Goal: Task Accomplishment & Management: Use online tool/utility

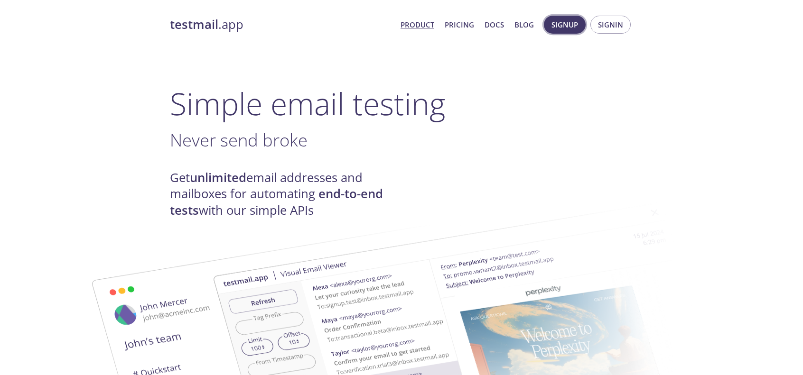
click at [575, 28] on span "Signup" at bounding box center [564, 25] width 27 height 12
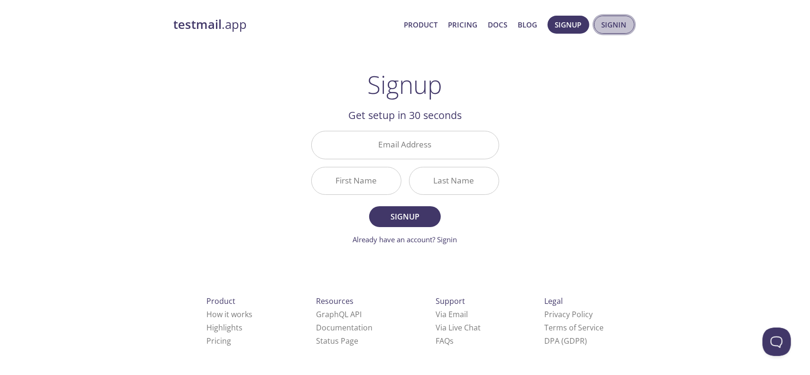
click at [609, 20] on span "Signin" at bounding box center [614, 25] width 25 height 12
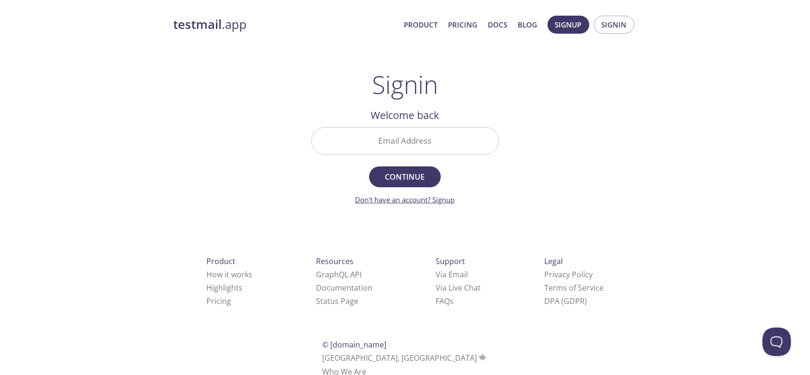
click at [447, 195] on link "Don't have an account? Signup" at bounding box center [405, 199] width 100 height 9
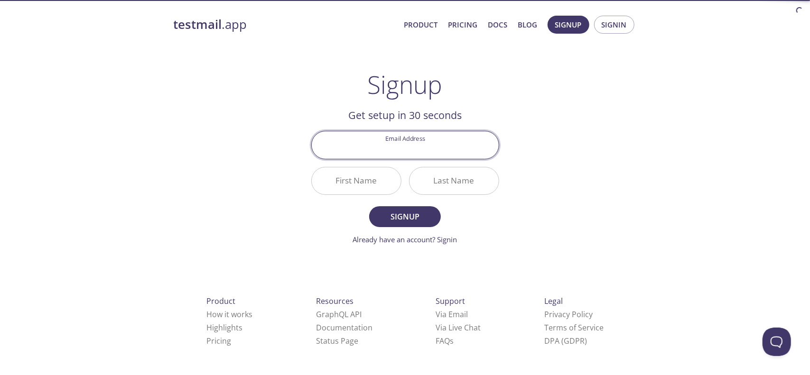
click at [416, 152] on input "Email Address" at bounding box center [405, 144] width 187 height 27
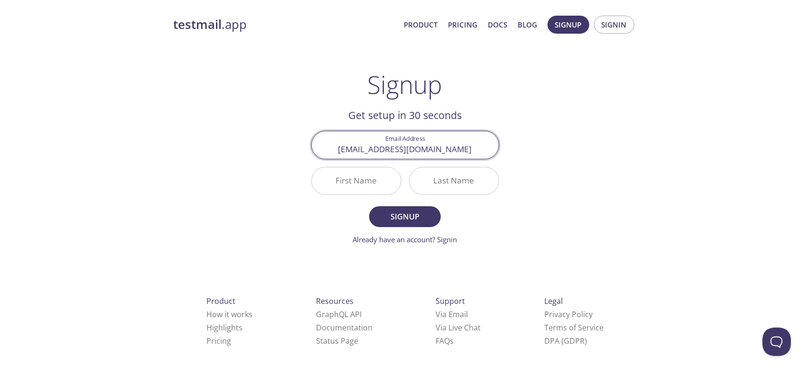
click at [413, 145] on input "[EMAIL_ADDRESS][DOMAIN_NAME]" at bounding box center [405, 144] width 187 height 27
type input "[EMAIL_ADDRESS][DOMAIN_NAME]"
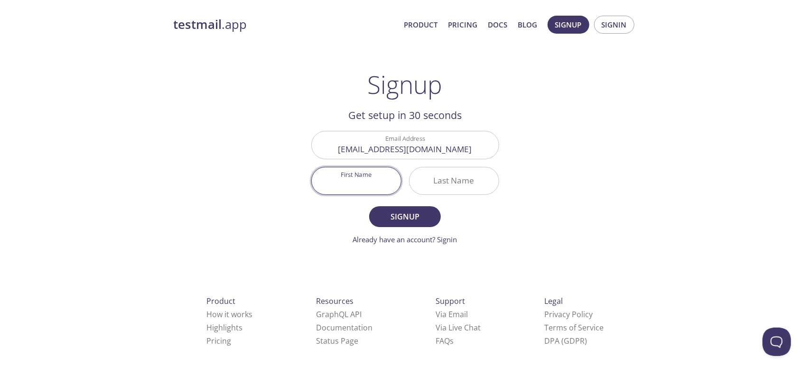
click at [361, 192] on input "First Name" at bounding box center [356, 180] width 89 height 27
type input "Saumyajyoti"
click at [431, 181] on input "Last Name" at bounding box center [453, 180] width 89 height 27
type input "kabi"
click at [412, 212] on span "Signup" at bounding box center [404, 216] width 50 height 13
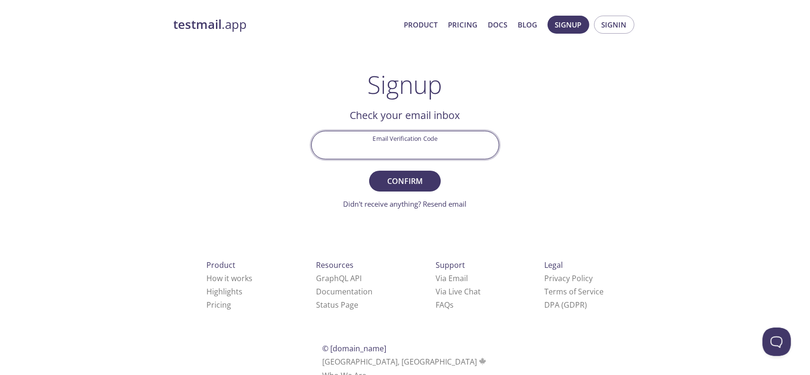
click at [406, 140] on input "Email Verification Code" at bounding box center [405, 144] width 187 height 27
type input "GW1R2Z1"
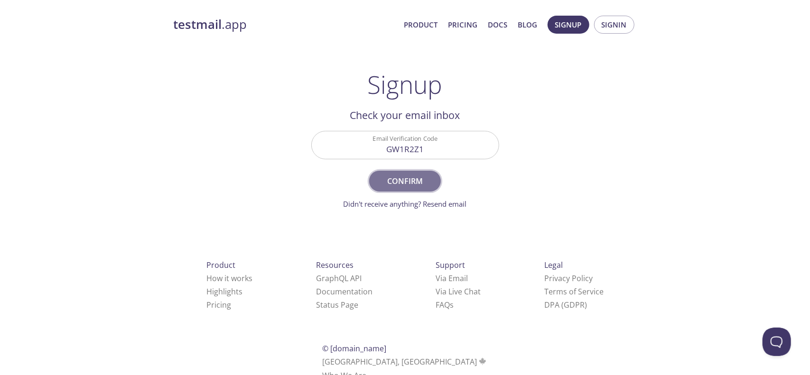
click at [407, 184] on span "Confirm" at bounding box center [404, 181] width 50 height 13
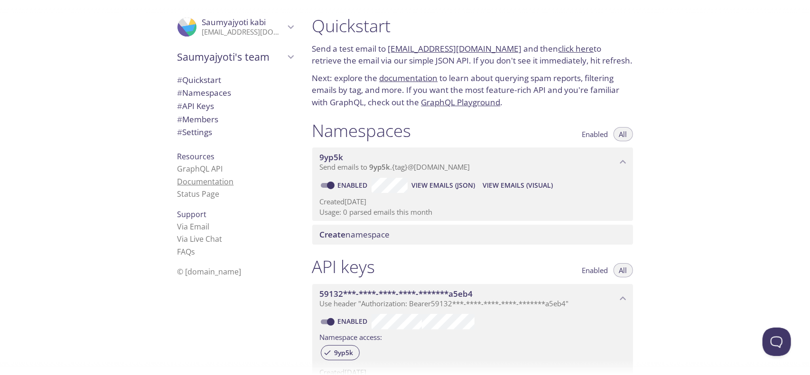
click at [195, 183] on link "Documentation" at bounding box center [205, 181] width 56 height 10
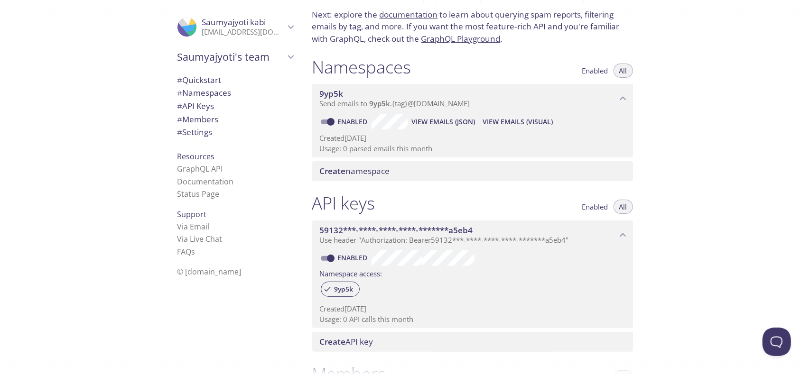
scroll to position [65, 0]
click at [370, 174] on span "Create namespace" at bounding box center [355, 169] width 70 height 11
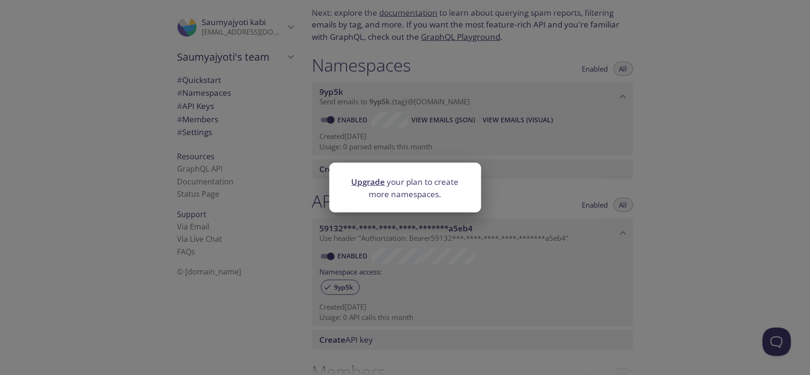
click at [500, 271] on div "Upgrade your plan to create more namespaces." at bounding box center [405, 187] width 810 height 375
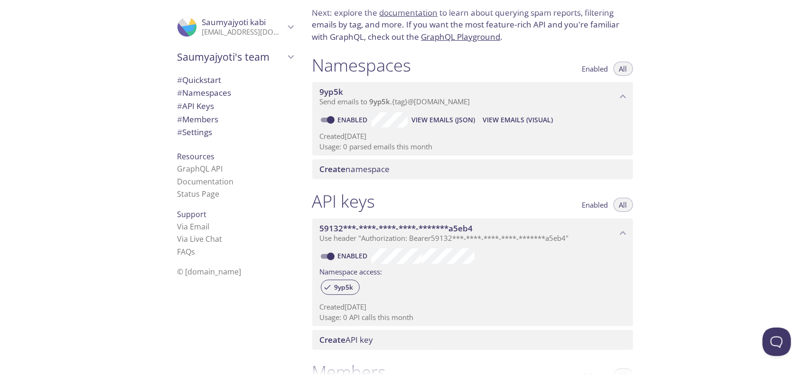
scroll to position [0, 0]
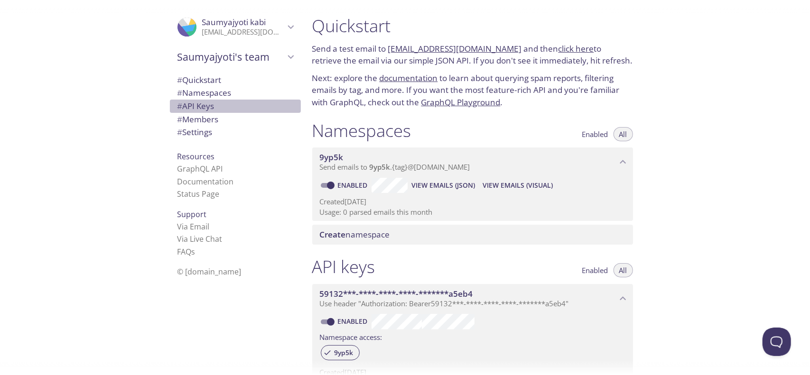
click at [211, 109] on span "# API Keys" at bounding box center [235, 106] width 116 height 12
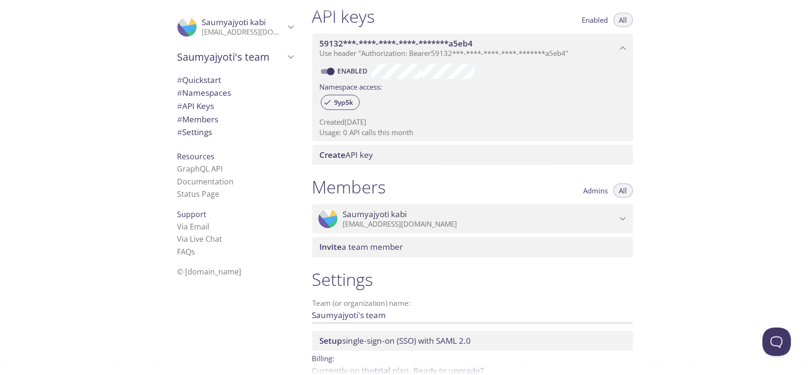
scroll to position [250, 0]
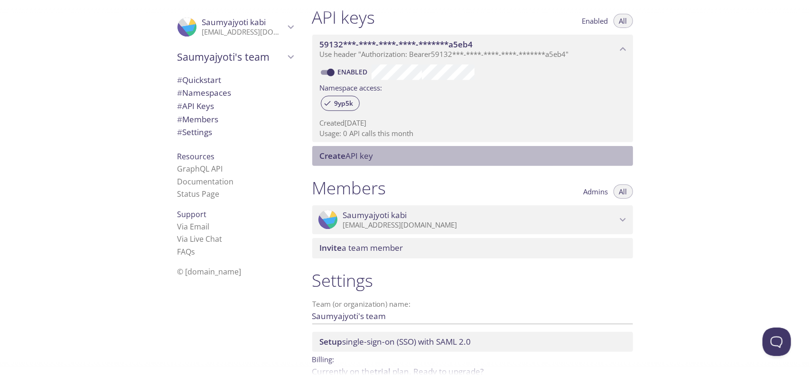
click at [347, 151] on span "Create API key" at bounding box center [347, 155] width 54 height 11
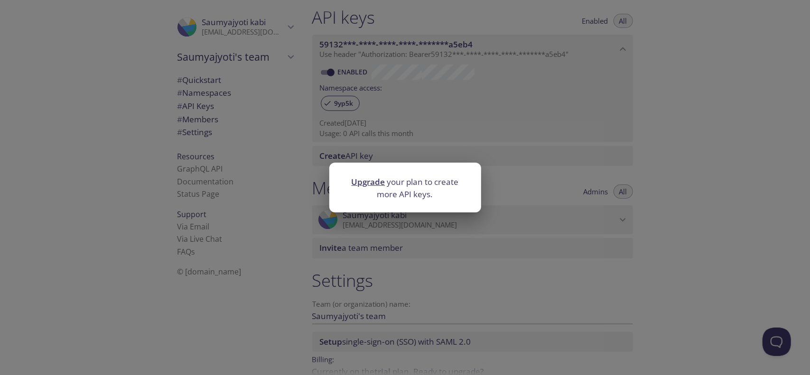
click at [392, 233] on div "Upgrade your plan to create more API keys." at bounding box center [405, 187] width 810 height 375
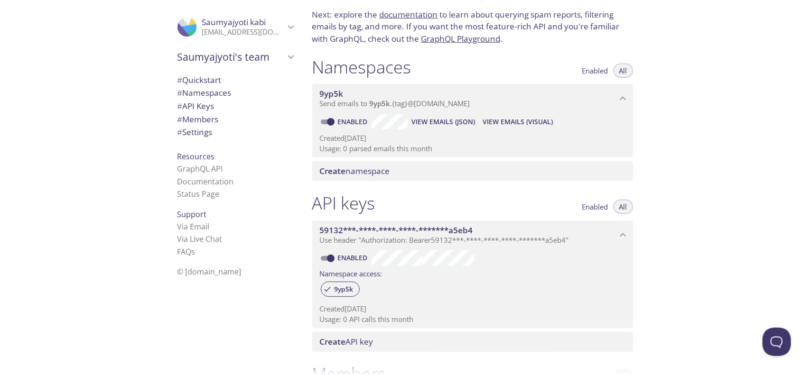
scroll to position [64, 0]
click at [592, 71] on span "Enabled" at bounding box center [595, 71] width 26 height 0
click at [620, 71] on span "All" at bounding box center [623, 71] width 8 height 0
drag, startPoint x: 309, startPoint y: 65, endPoint x: 429, endPoint y: 286, distance: 251.3
click at [429, 286] on div "Quickstart Send a test email to [EMAIL_ADDRESS][DOMAIN_NAME] and then click her…" at bounding box center [476, 123] width 343 height 375
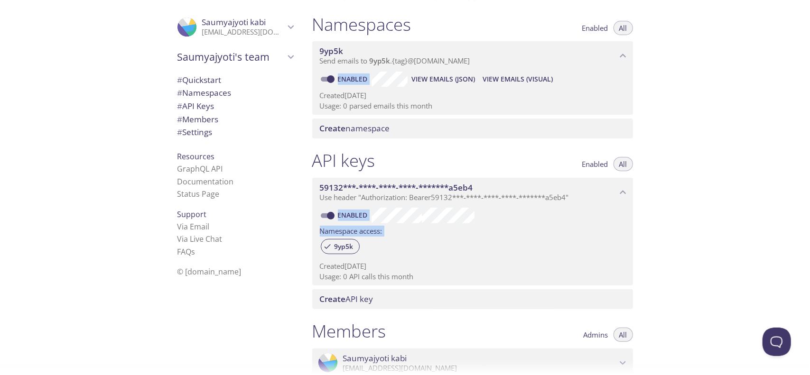
scroll to position [107, 0]
click at [442, 74] on span "View Emails (JSON)" at bounding box center [443, 78] width 64 height 11
click at [475, 105] on p "Usage: 0 parsed emails this month" at bounding box center [472, 105] width 305 height 10
copy div "Enabled View Emails (JSON) View Emails (Visual) Created [DATE] Usage: 0 parsed …"
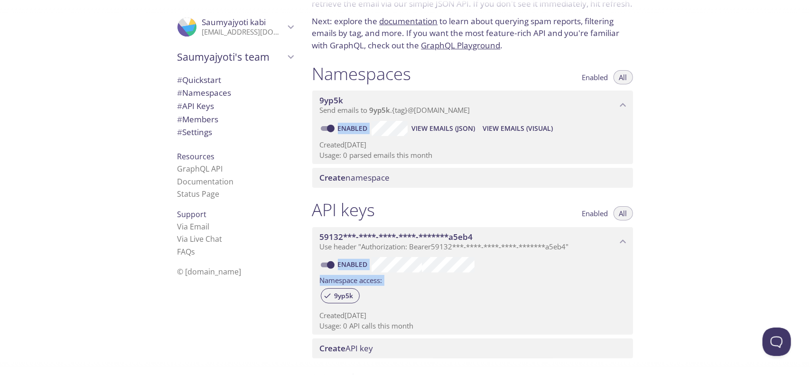
scroll to position [0, 0]
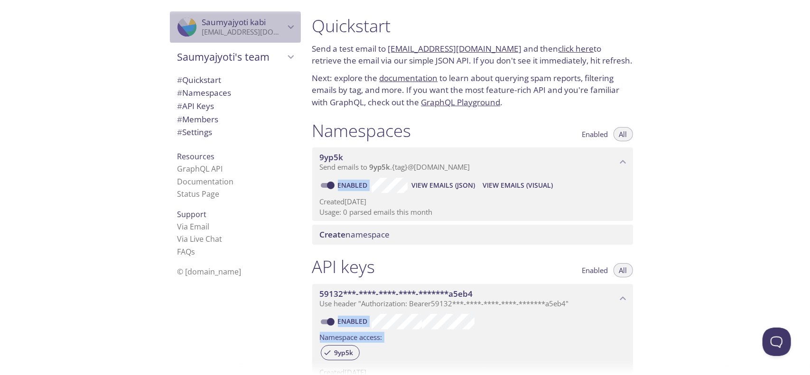
click at [270, 27] on span "Saumyajyoti kabi" at bounding box center [243, 22] width 83 height 10
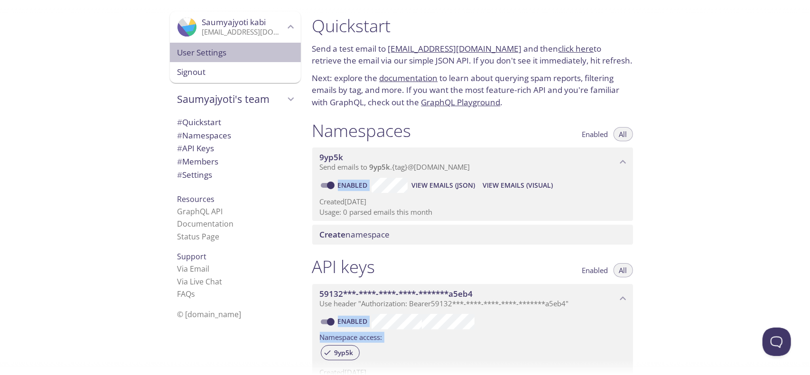
click at [224, 52] on span "User Settings" at bounding box center [235, 52] width 116 height 12
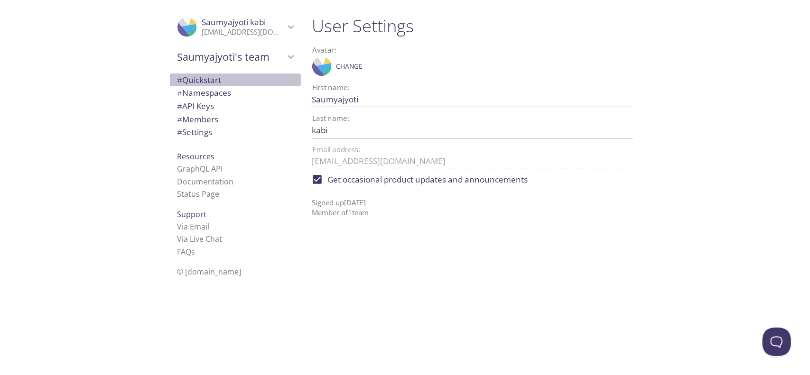
click at [213, 84] on span "# Quickstart" at bounding box center [199, 79] width 44 height 11
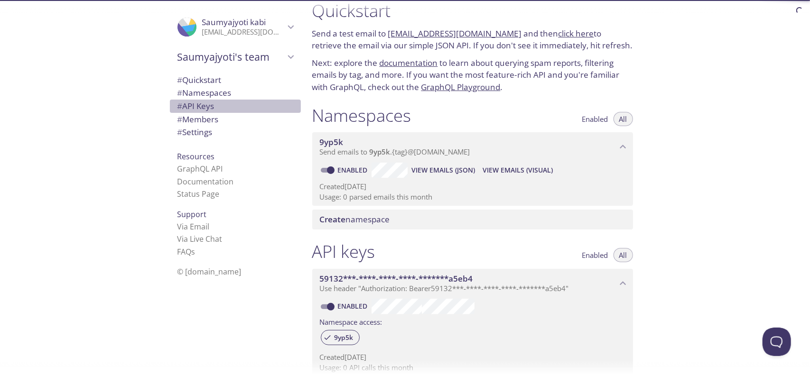
click at [213, 100] on div "# API Keys" at bounding box center [235, 106] width 131 height 13
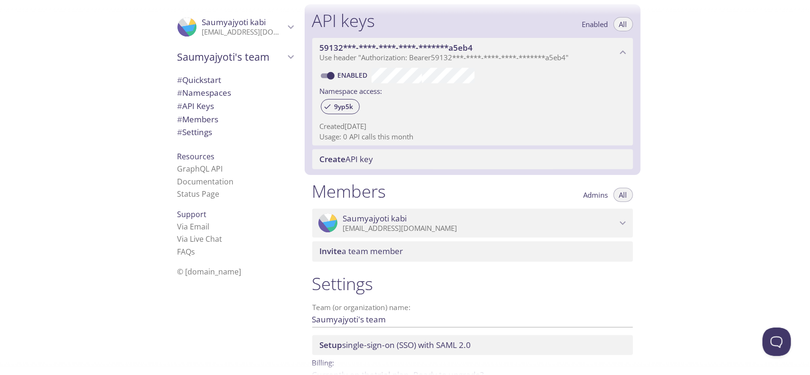
scroll to position [256, 0]
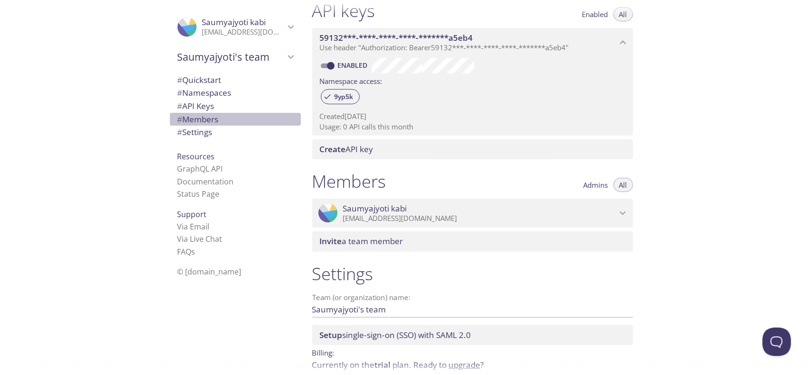
click at [214, 113] on span "# Members" at bounding box center [235, 119] width 116 height 12
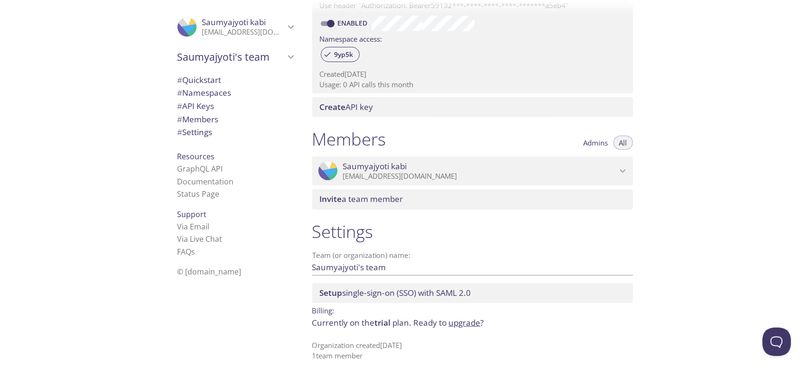
scroll to position [299, 0]
click at [217, 106] on span "# API Keys" at bounding box center [235, 106] width 116 height 12
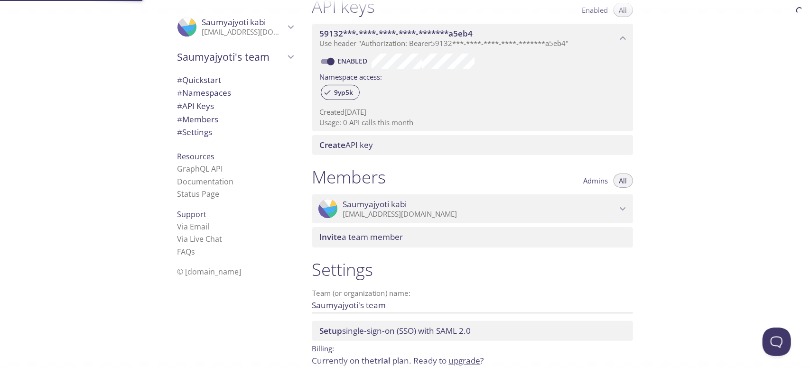
scroll to position [256, 0]
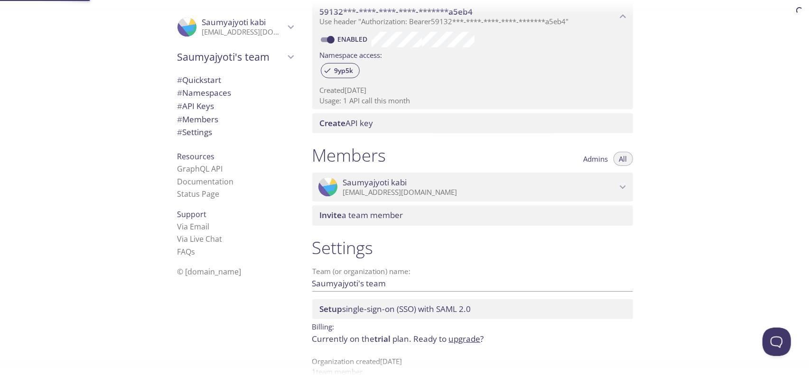
scroll to position [299, 0]
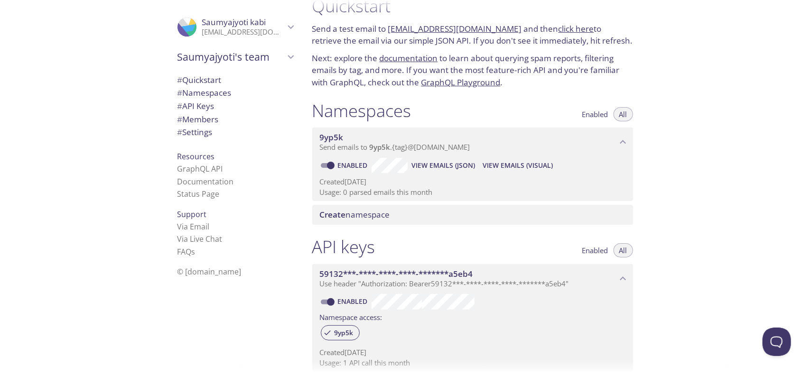
scroll to position [15, 0]
